Goal: Transaction & Acquisition: Purchase product/service

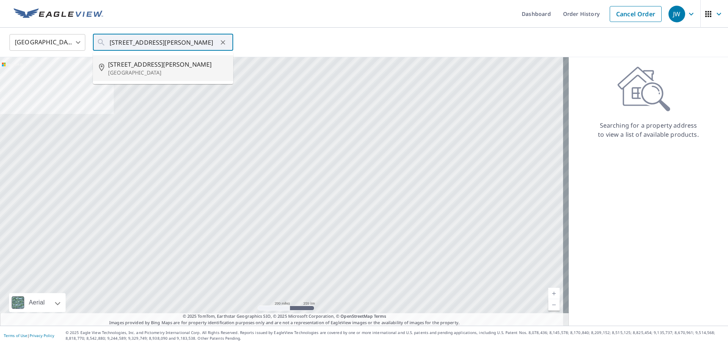
click at [138, 61] on span "[STREET_ADDRESS][PERSON_NAME]" at bounding box center [167, 64] width 119 height 9
type input "[STREET_ADDRESS][PERSON_NAME]"
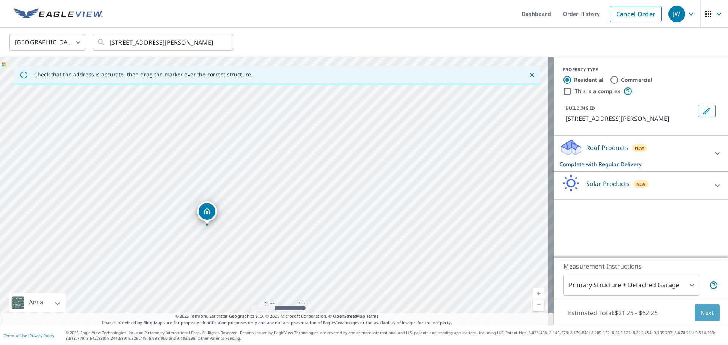
click at [701, 314] on span "Next" at bounding box center [706, 312] width 13 height 9
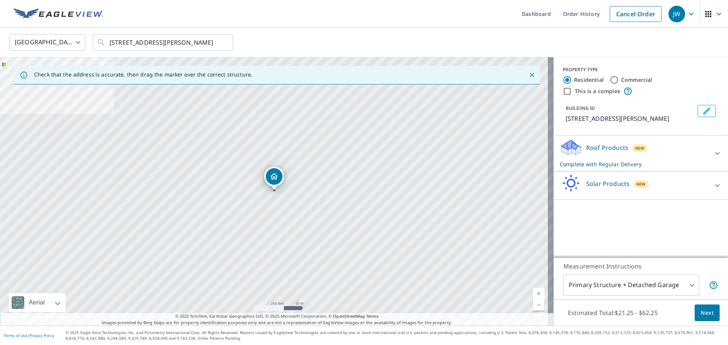
click at [617, 152] on div "Roof Products New Complete with Regular Delivery" at bounding box center [633, 154] width 149 height 30
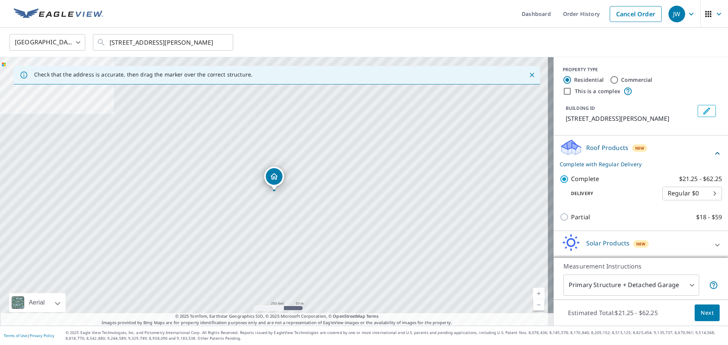
scroll to position [2, 0]
click at [686, 266] on p "Measurement Instructions" at bounding box center [640, 266] width 155 height 9
click at [666, 280] on body "JW JW Dashboard Order History Cancel Order JW United States [GEOGRAPHIC_DATA] ​…" at bounding box center [364, 172] width 728 height 345
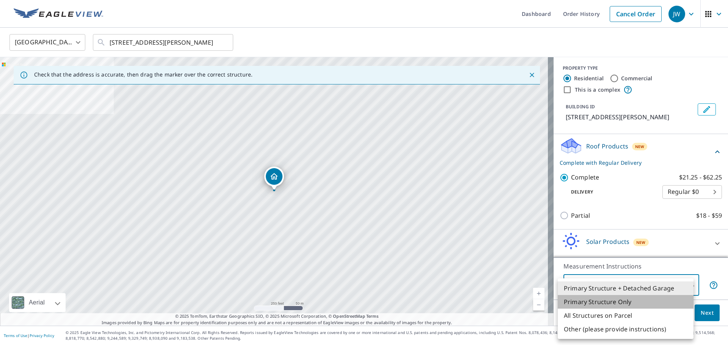
click at [619, 305] on li "Primary Structure Only" at bounding box center [625, 302] width 136 height 14
type input "2"
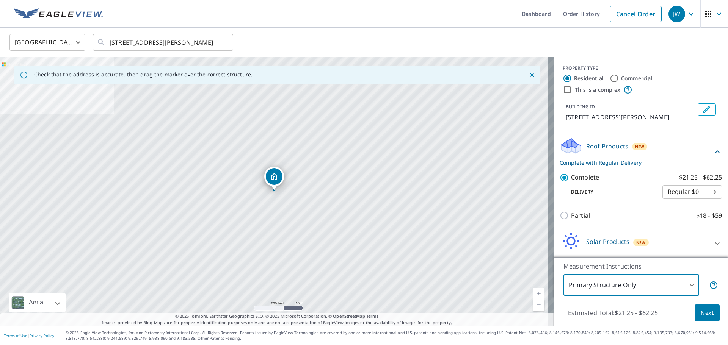
click at [700, 315] on span "Next" at bounding box center [706, 312] width 13 height 9
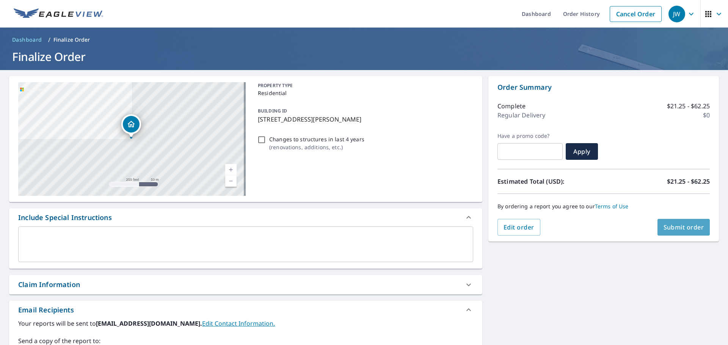
click at [663, 230] on span "Submit order" at bounding box center [683, 227] width 41 height 8
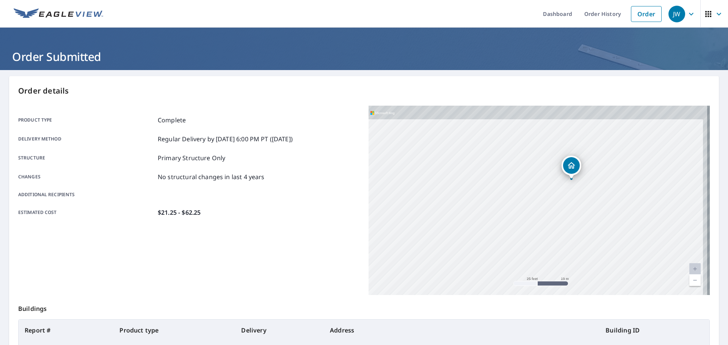
drag, startPoint x: 564, startPoint y: 184, endPoint x: 539, endPoint y: 250, distance: 70.3
click at [539, 250] on div "[STREET_ADDRESS][PERSON_NAME]" at bounding box center [538, 200] width 341 height 189
